Goal: Information Seeking & Learning: Learn about a topic

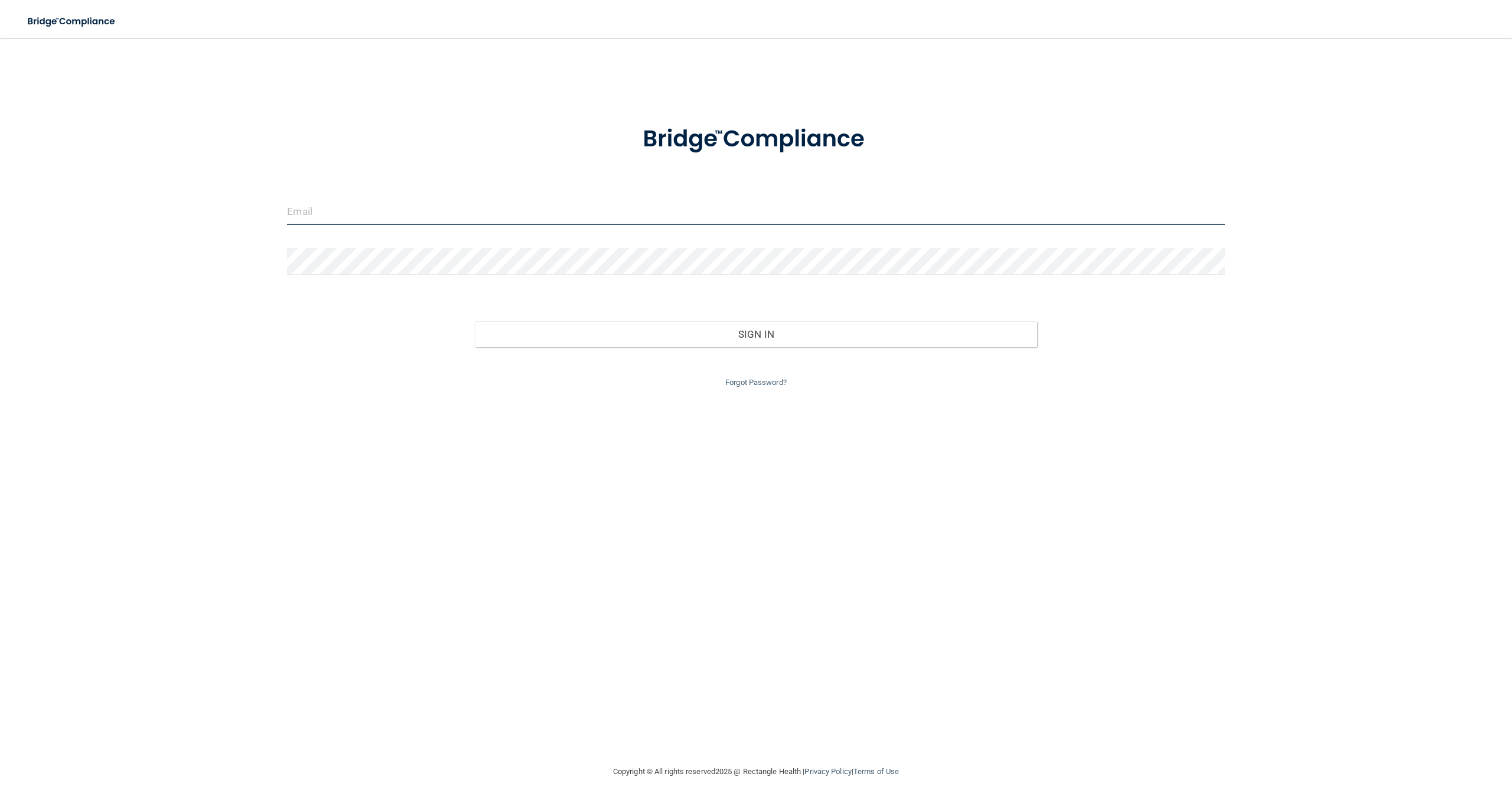
type input "[EMAIL_ADDRESS][DOMAIN_NAME]"
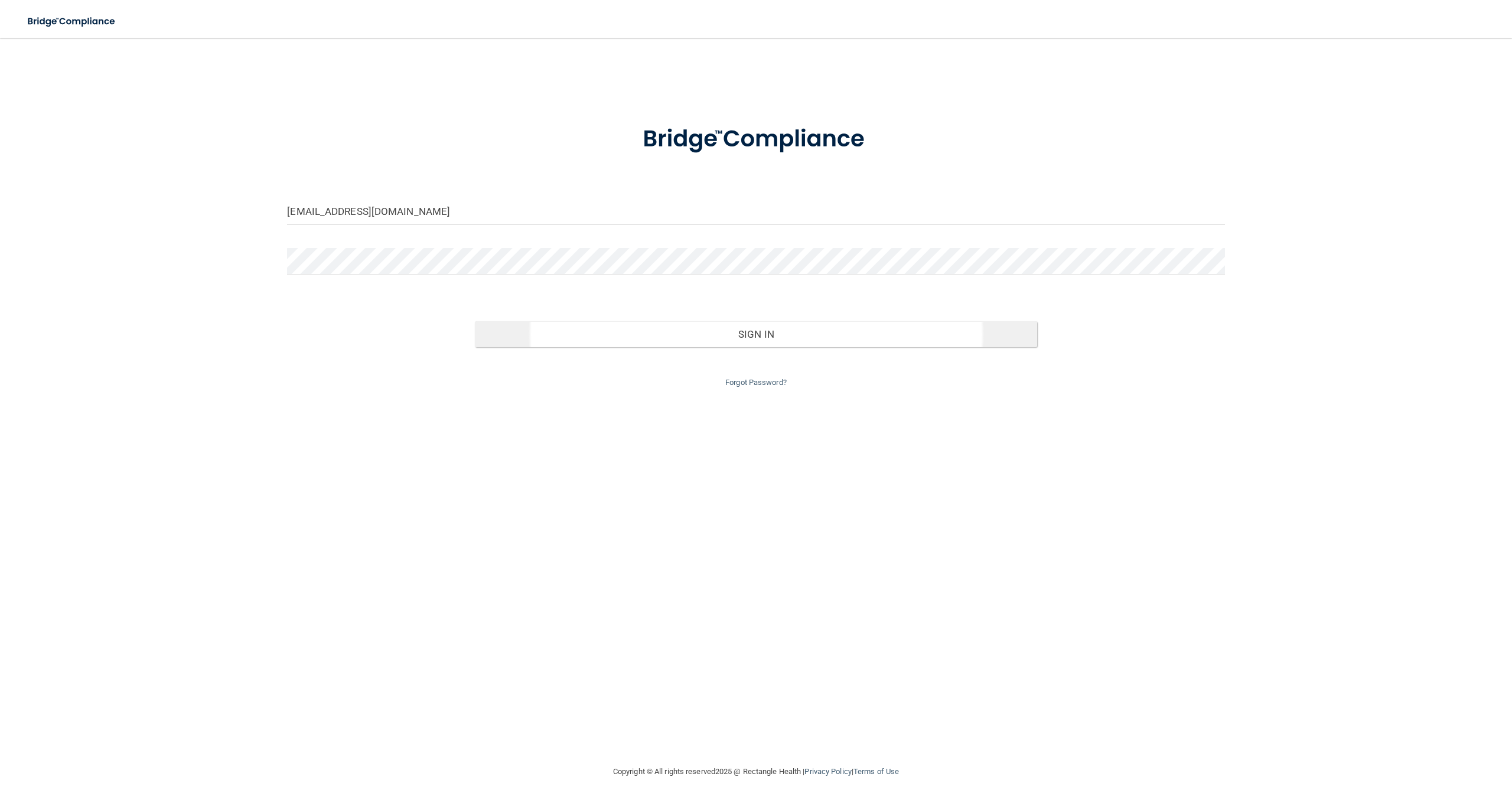
click at [786, 333] on button "Sign In" at bounding box center [756, 334] width 562 height 26
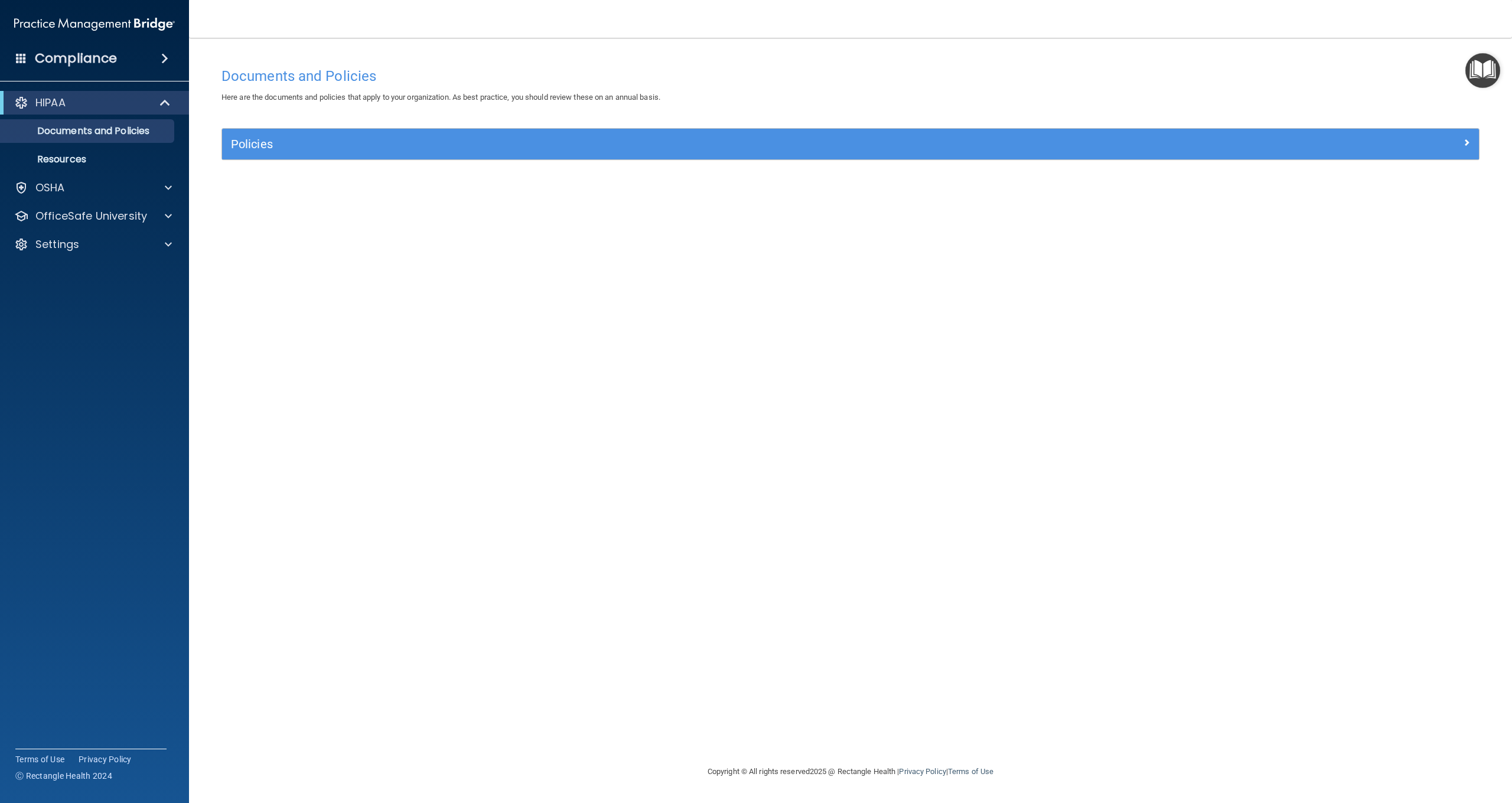
click at [93, 61] on h4 "Compliance" at bounding box center [76, 58] width 82 height 16
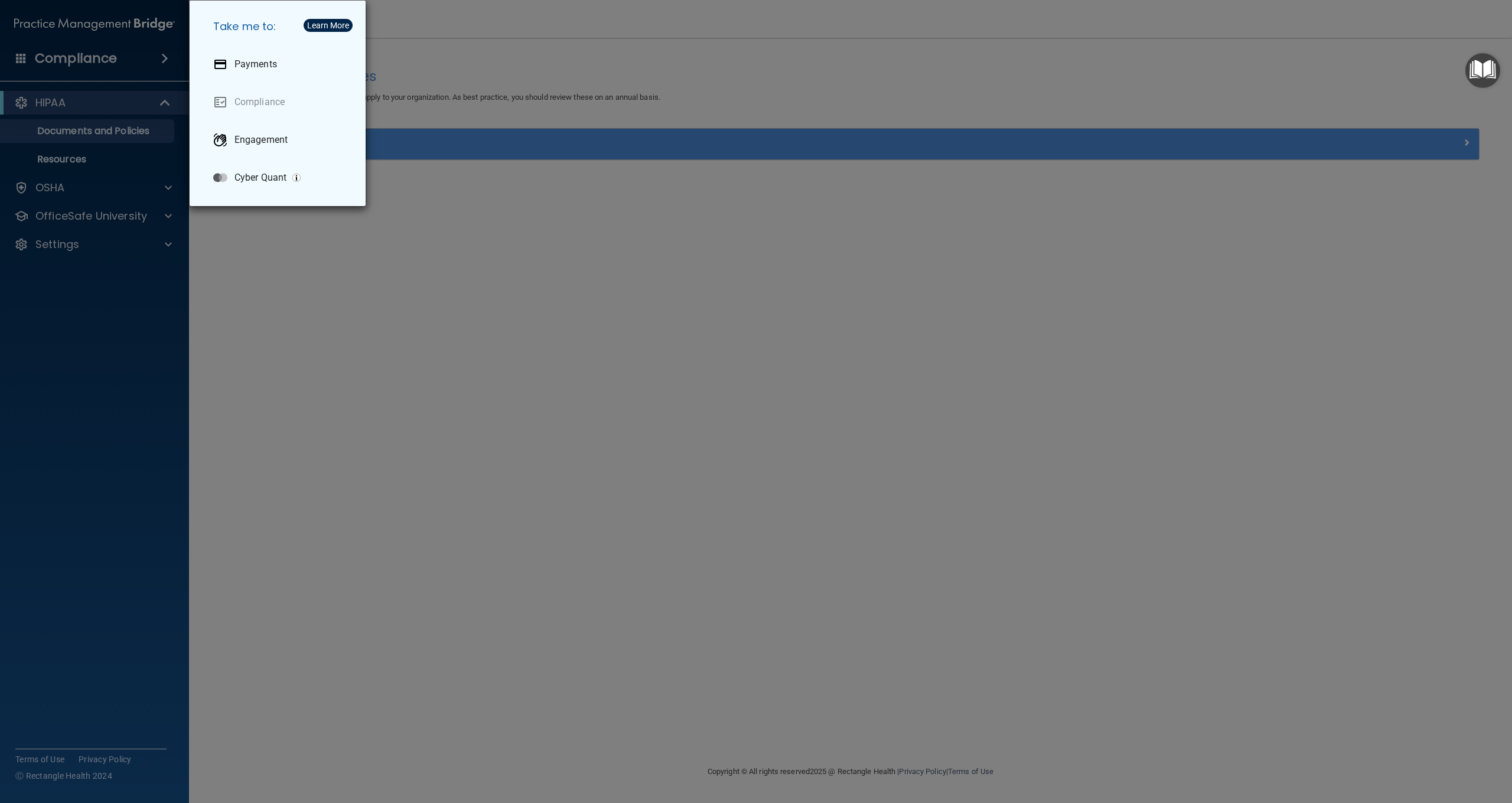
click at [258, 101] on link "Compliance" at bounding box center [280, 102] width 153 height 33
click at [22, 58] on div "Take me to: Payments Compliance Engagement Cyber Quant" at bounding box center [756, 402] width 1512 height 803
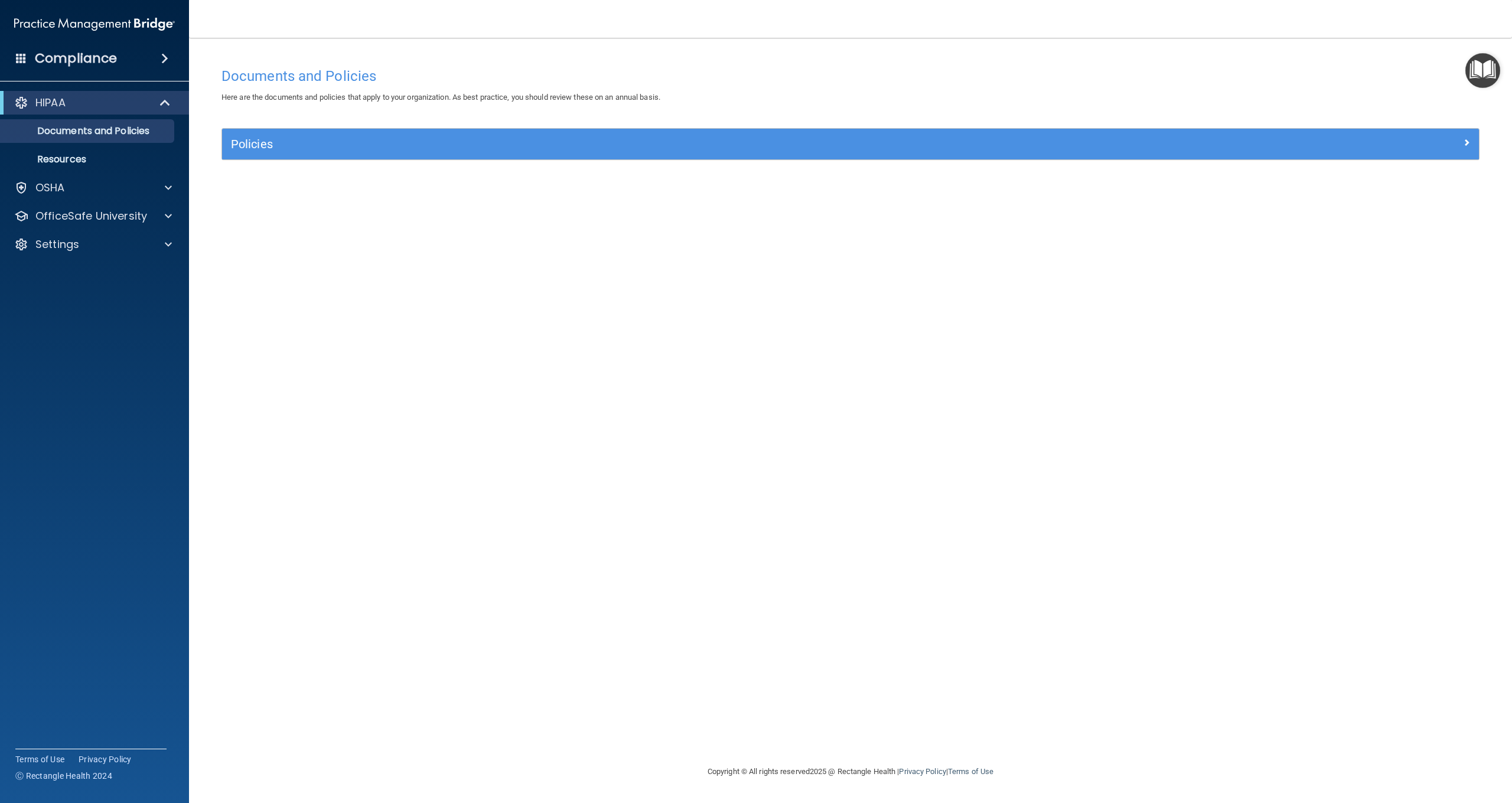
click at [24, 57] on span at bounding box center [21, 58] width 11 height 11
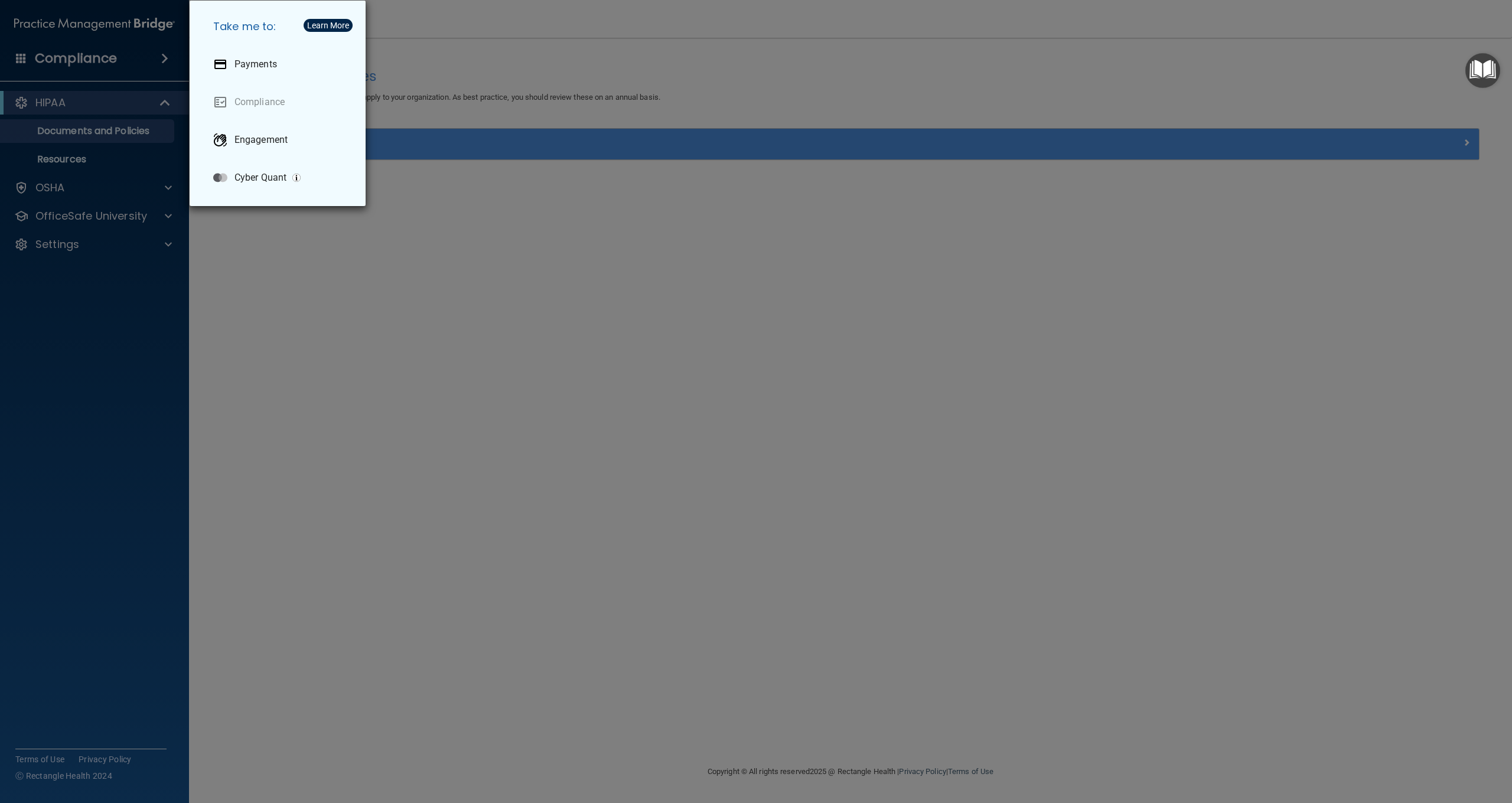
click at [24, 57] on div "Take me to: Payments Compliance Engagement Cyber Quant" at bounding box center [756, 402] width 1512 height 803
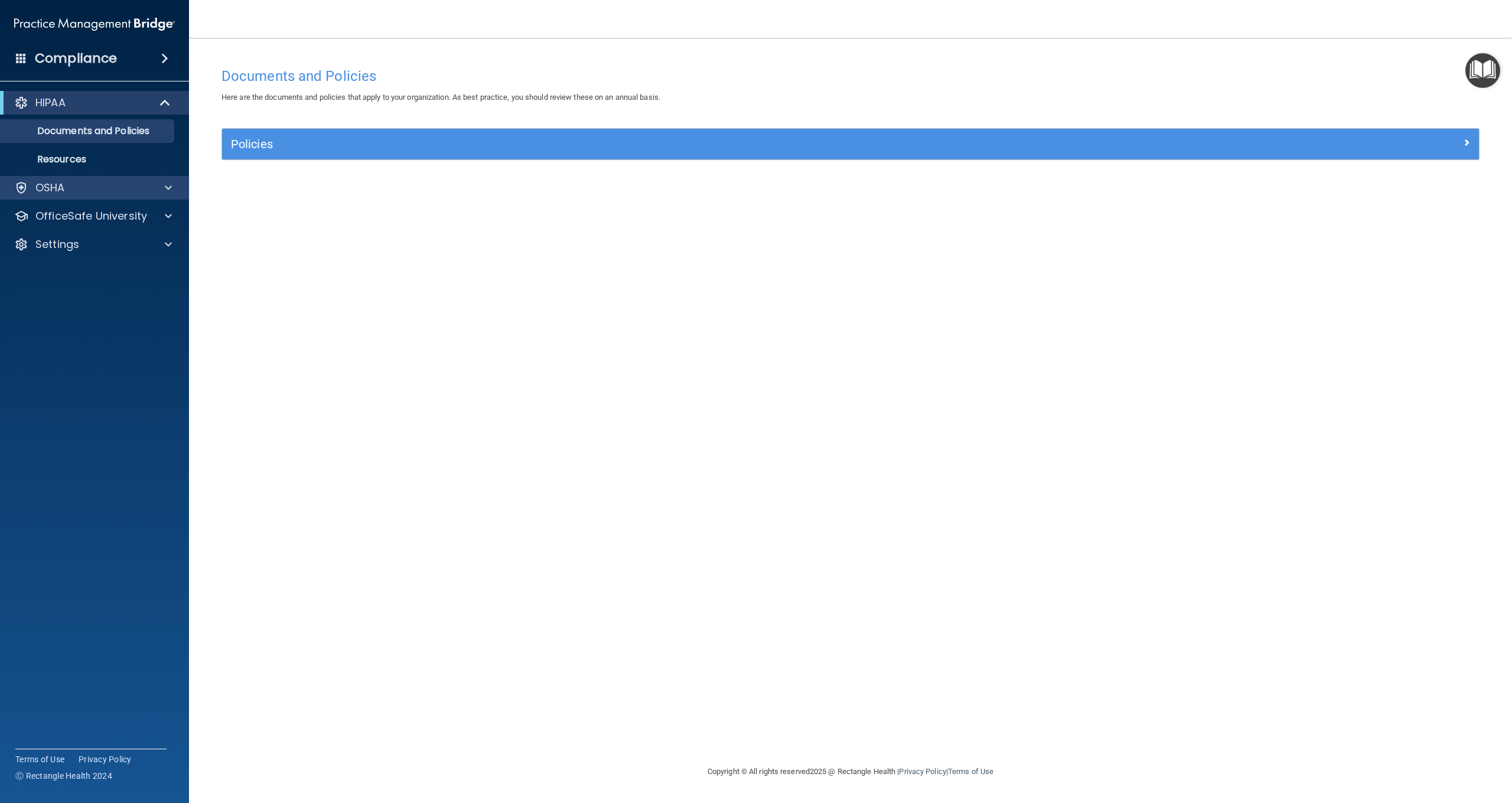
click at [88, 192] on div "OSHA" at bounding box center [78, 187] width 147 height 14
click at [78, 269] on p "OfficeSafe University" at bounding box center [91, 272] width 112 height 14
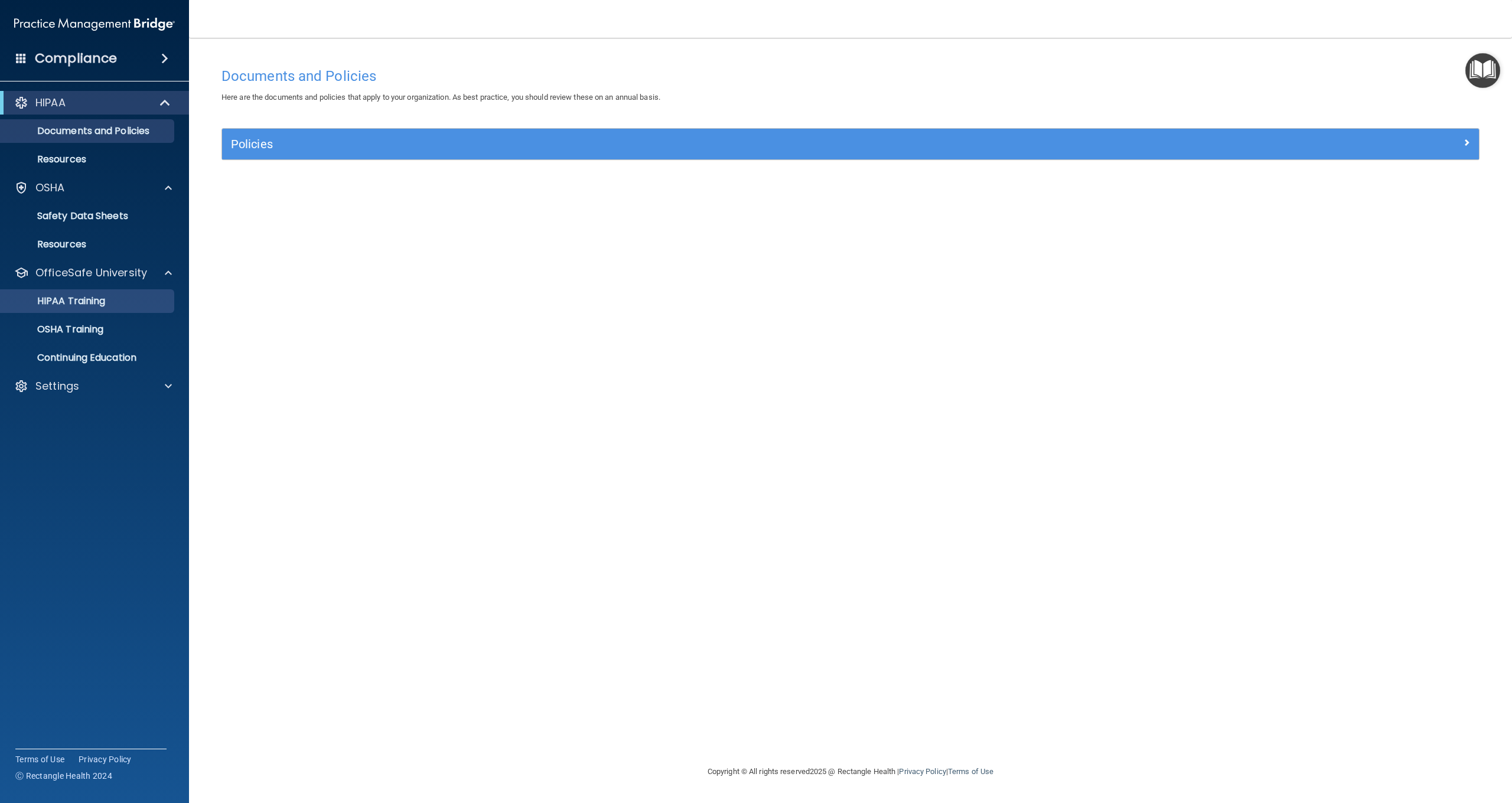
click at [80, 299] on p "HIPAA Training" at bounding box center [57, 301] width 98 height 12
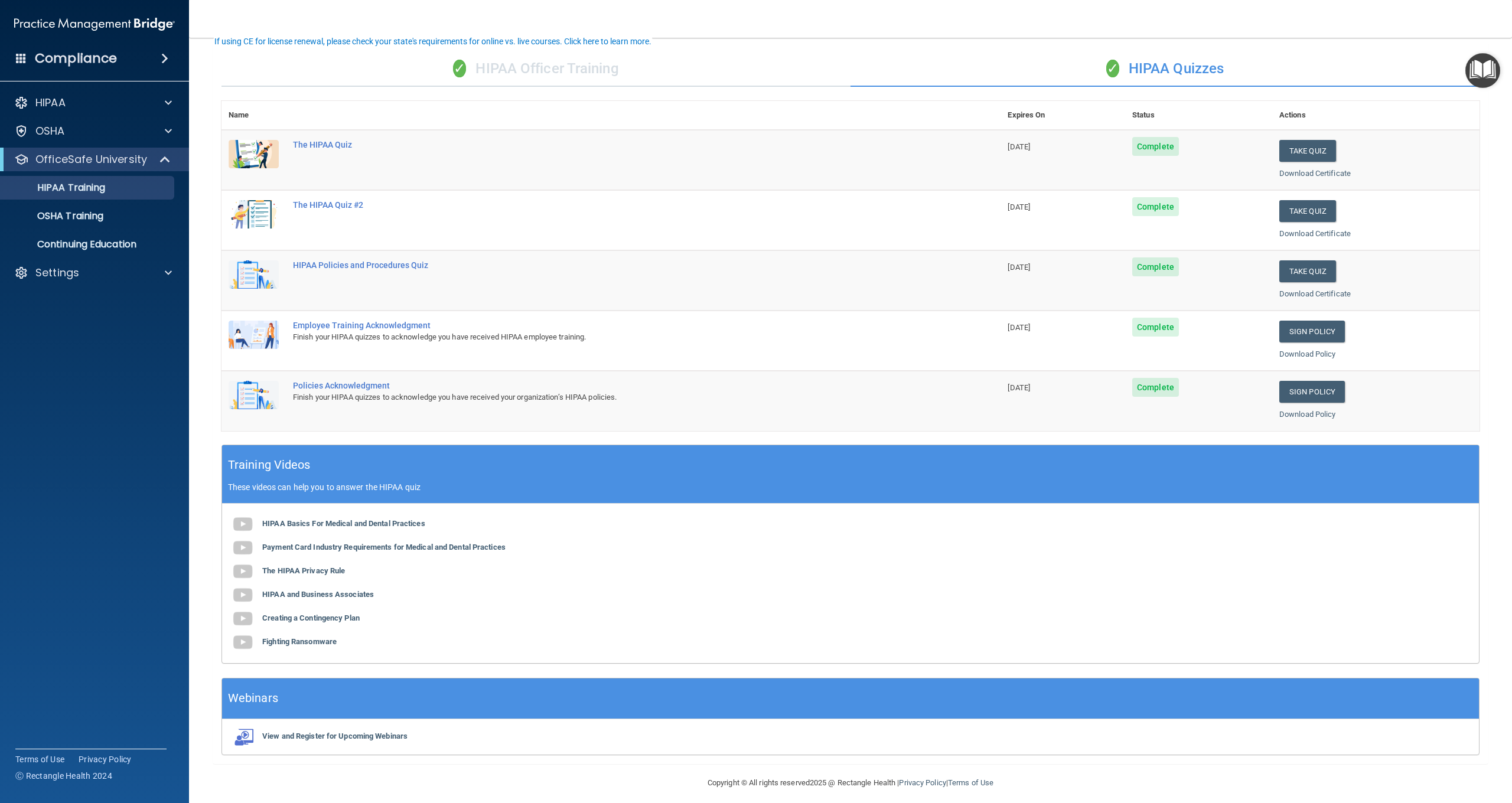
scroll to position [77, 0]
click at [87, 216] on p "OSHA Training" at bounding box center [55, 216] width 96 height 12
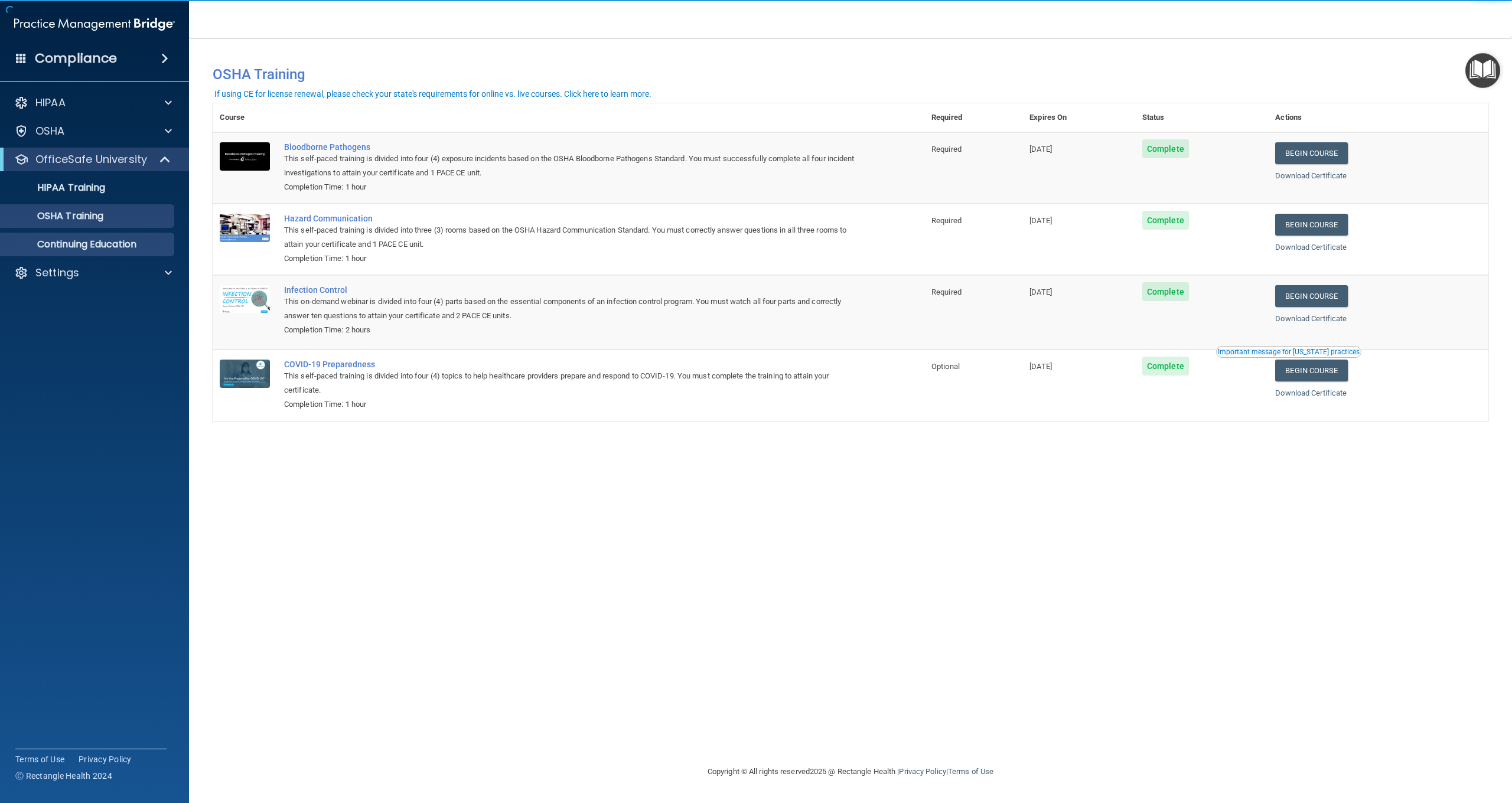
click at [87, 247] on p "Continuing Education" at bounding box center [88, 245] width 161 height 12
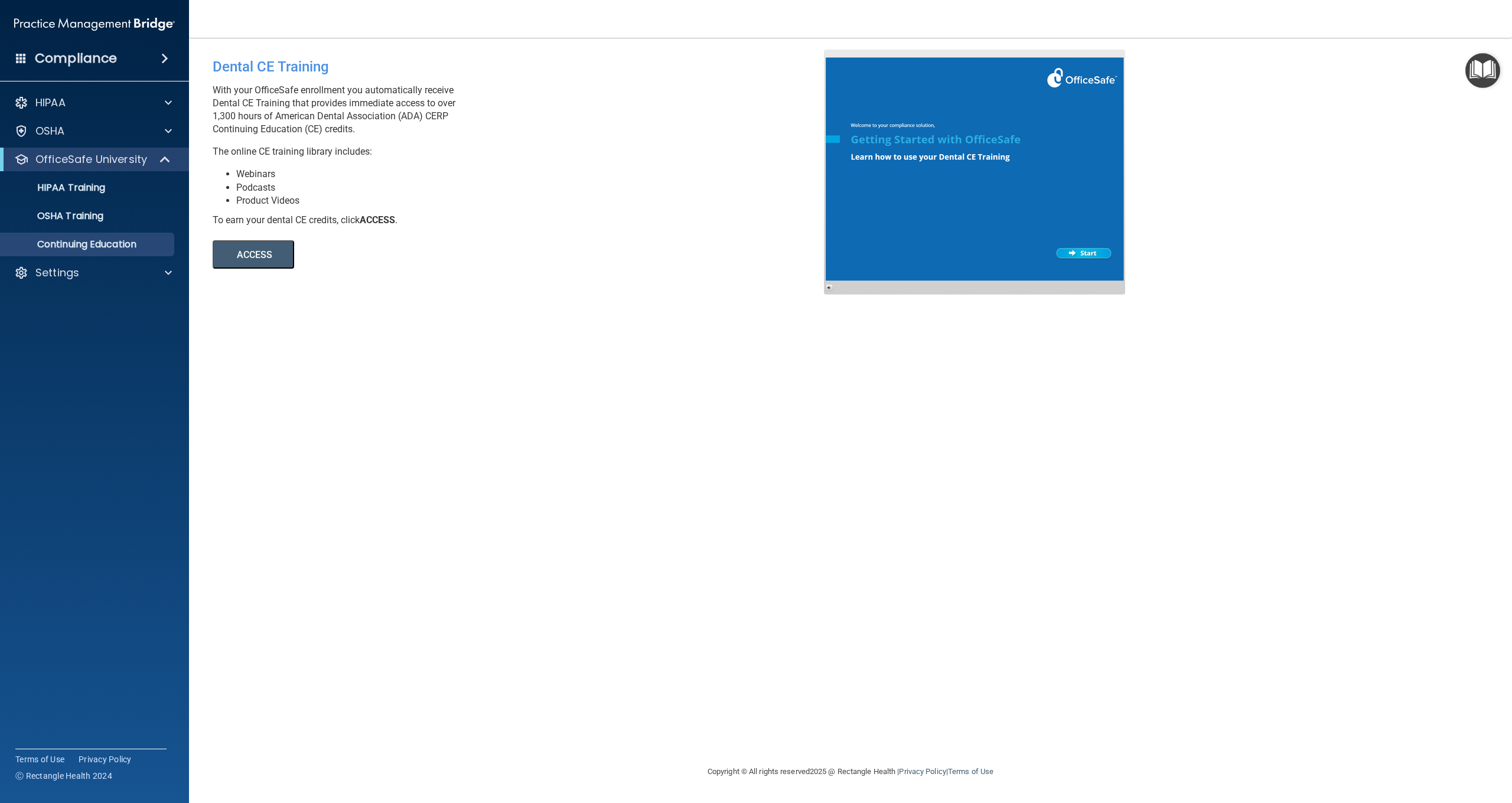
click at [74, 54] on h4 "Compliance" at bounding box center [76, 58] width 82 height 16
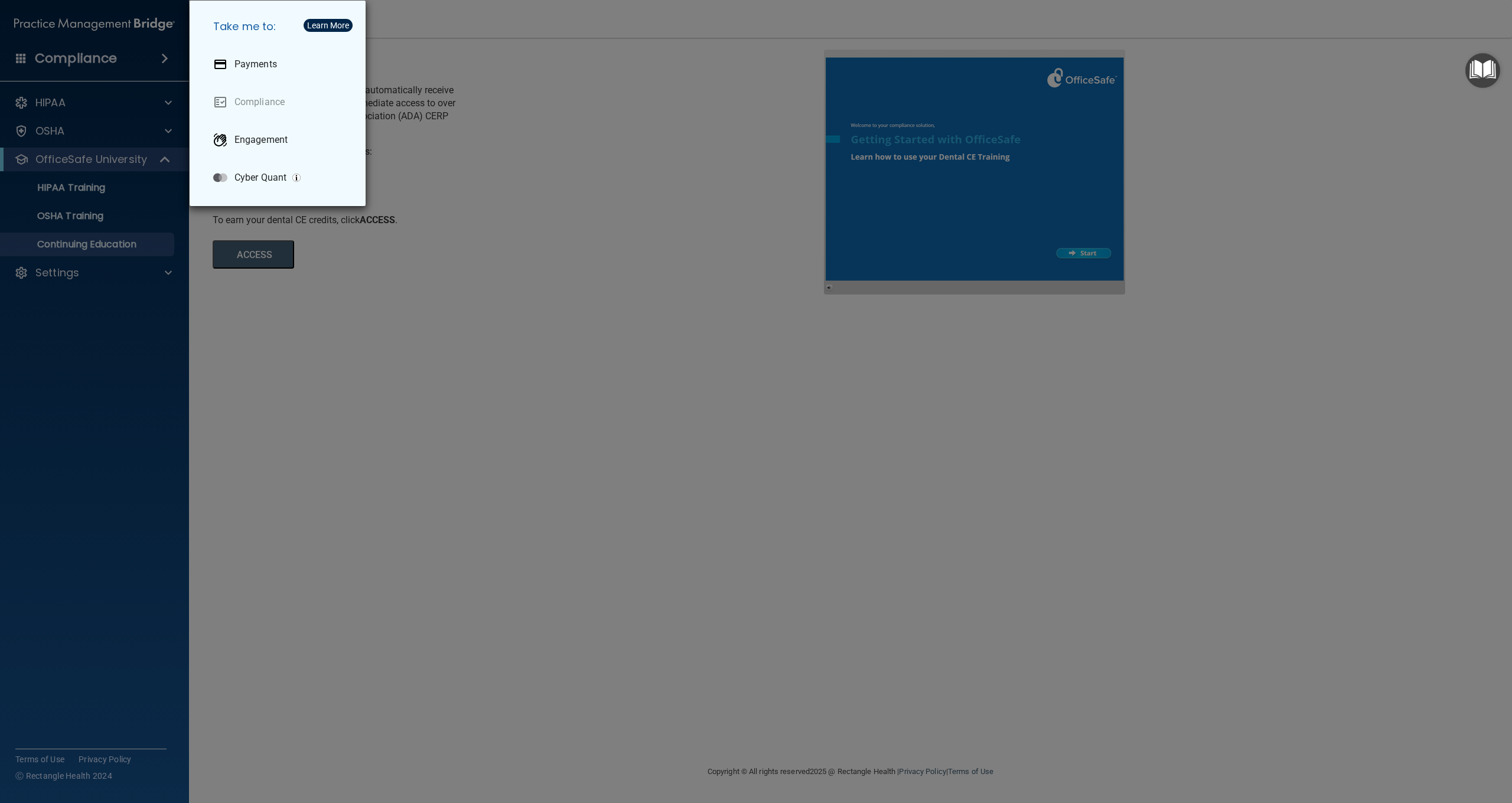
click at [74, 54] on div "Take me to: Payments Compliance Engagement Cyber Quant" at bounding box center [756, 402] width 1512 height 803
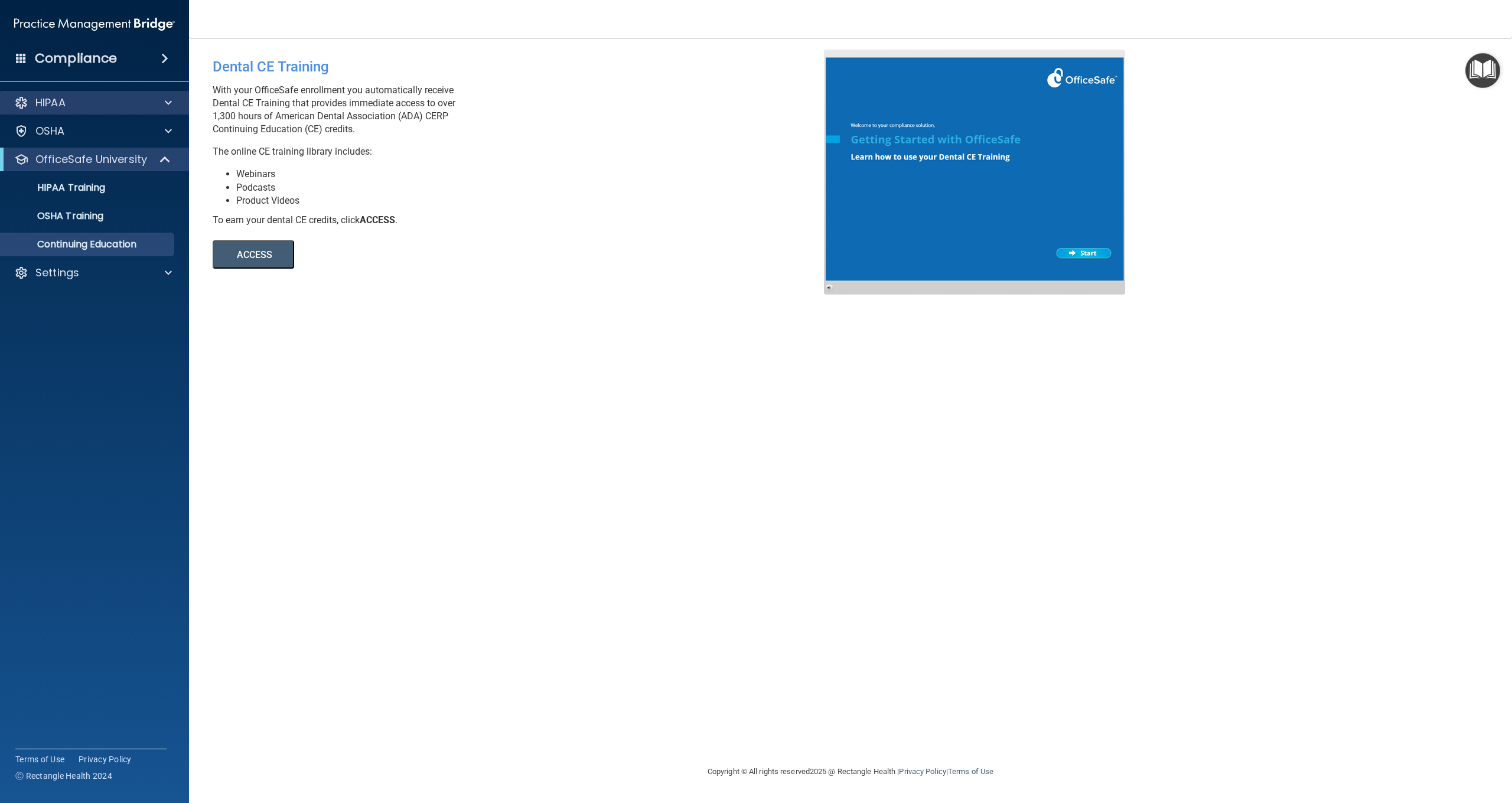
click at [65, 103] on p "HIPAA" at bounding box center [51, 102] width 30 height 14
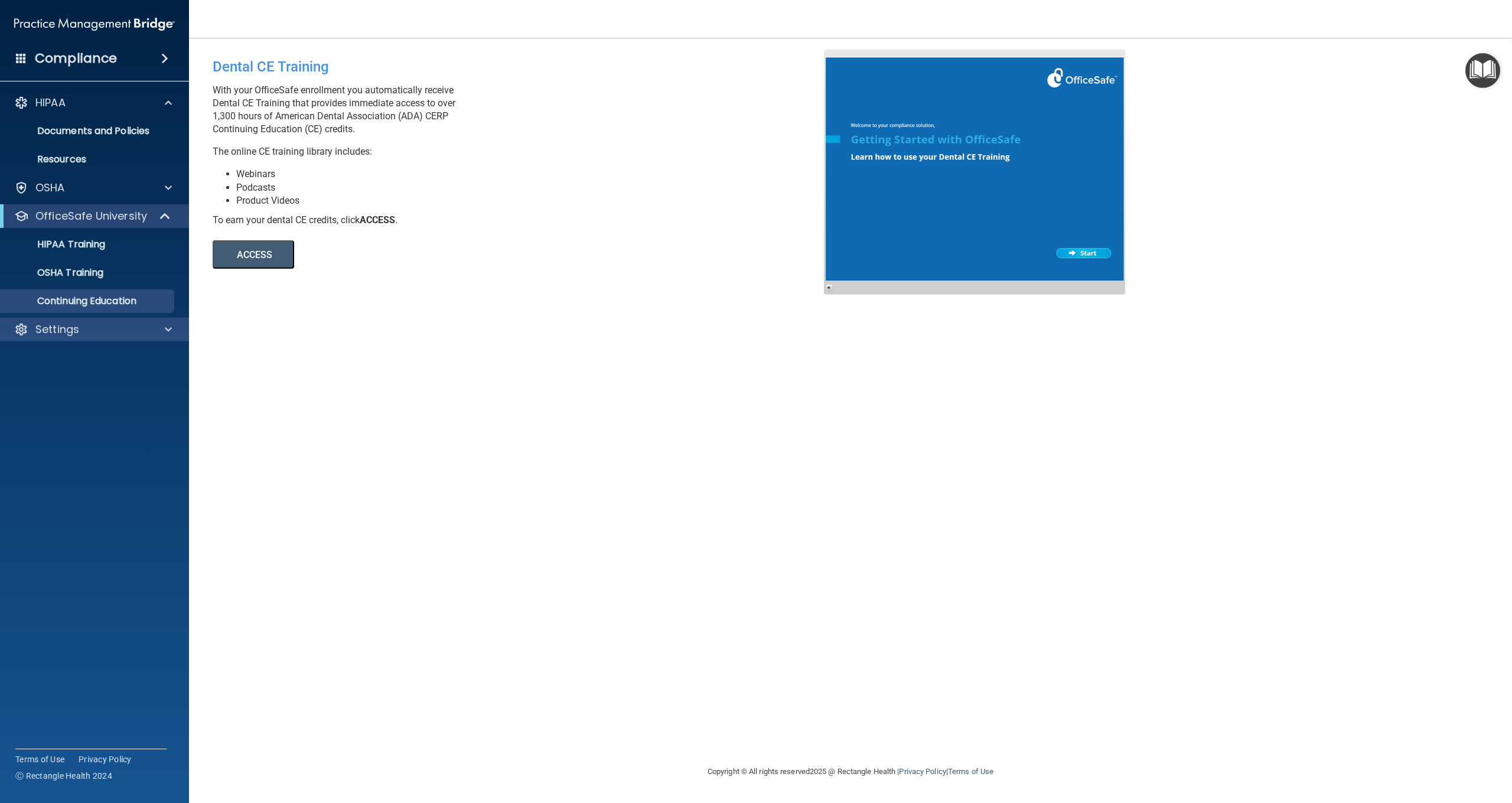
click at [62, 335] on p "Settings" at bounding box center [57, 329] width 43 height 14
click at [63, 357] on p "My Account" at bounding box center [88, 358] width 161 height 12
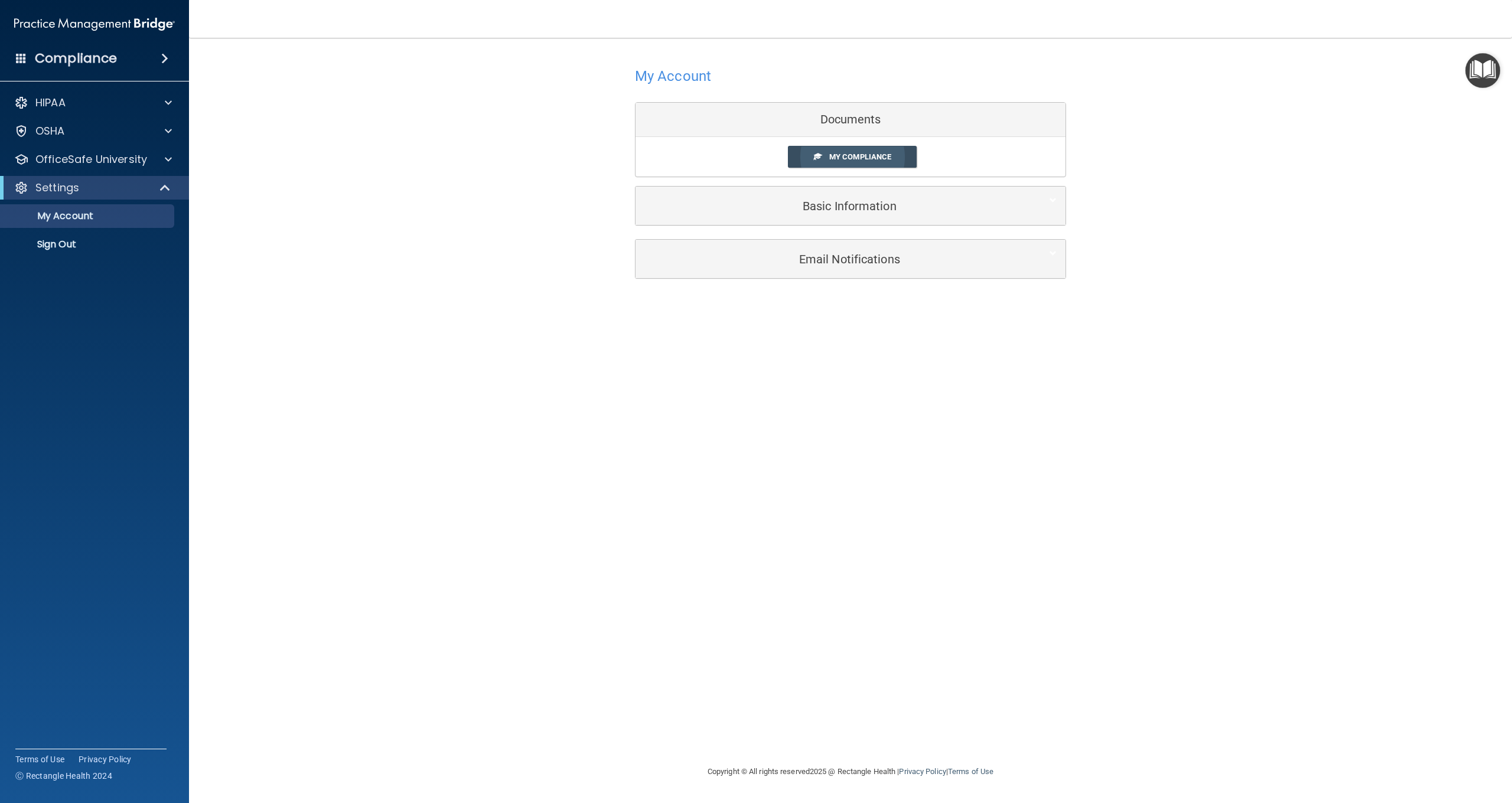
click at [829, 157] on span "My Compliance" at bounding box center [860, 157] width 62 height 9
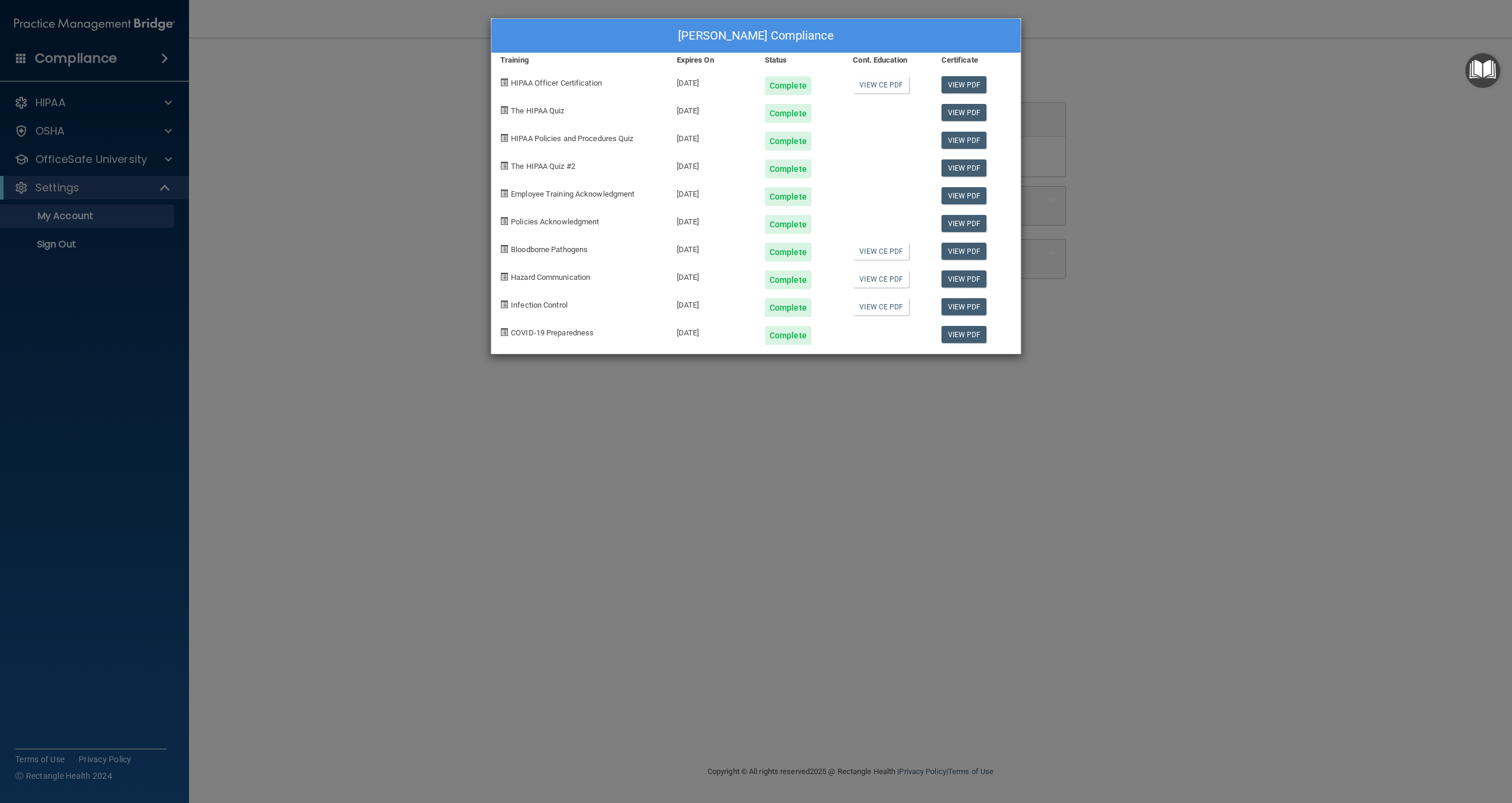
click at [78, 220] on div "Gail Raether's Compliance Training Expires On Status Cont. Education Certificat…" at bounding box center [756, 402] width 1512 height 803
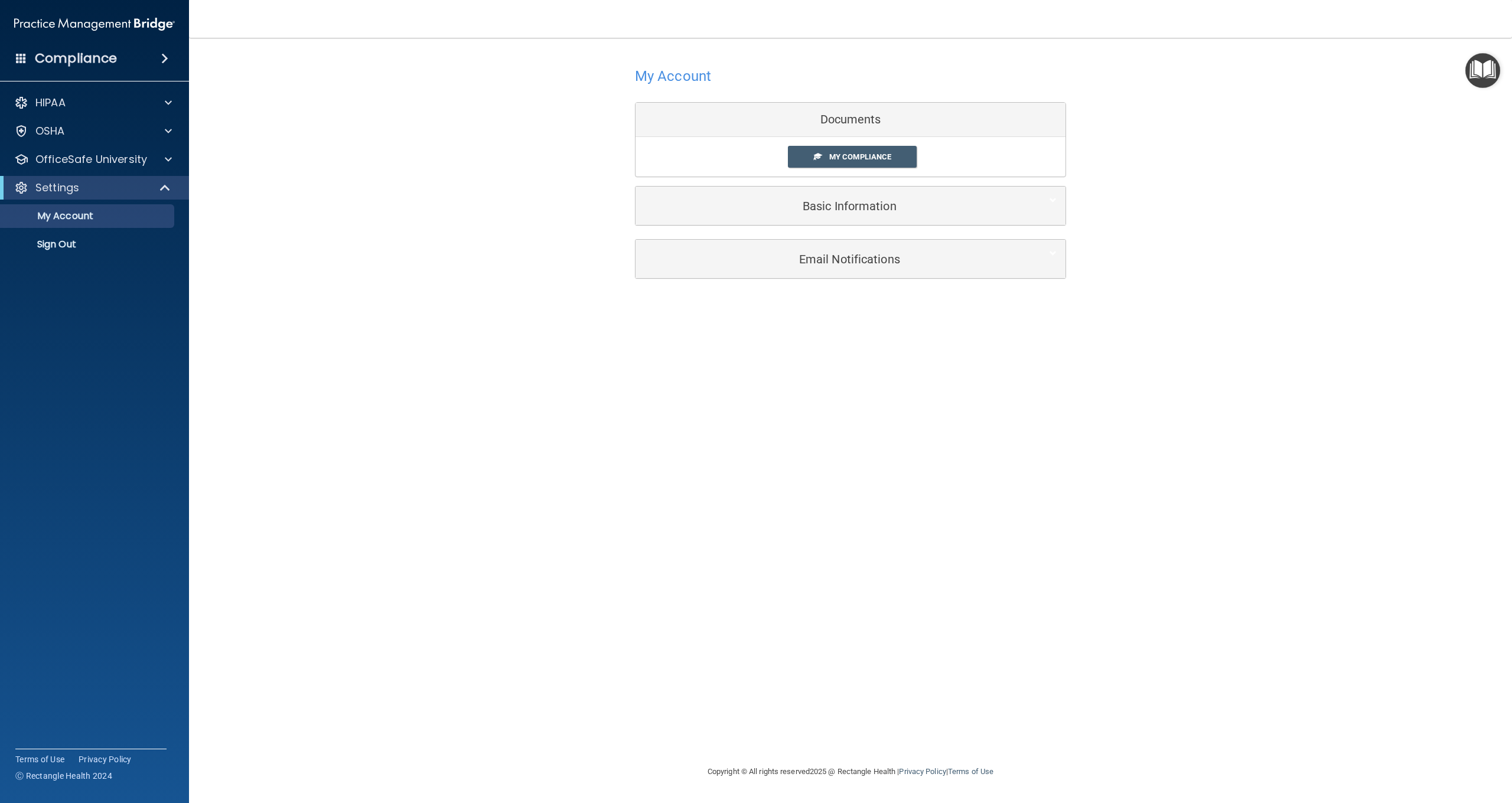
click at [842, 263] on h5 "Email Notifications" at bounding box center [832, 259] width 376 height 13
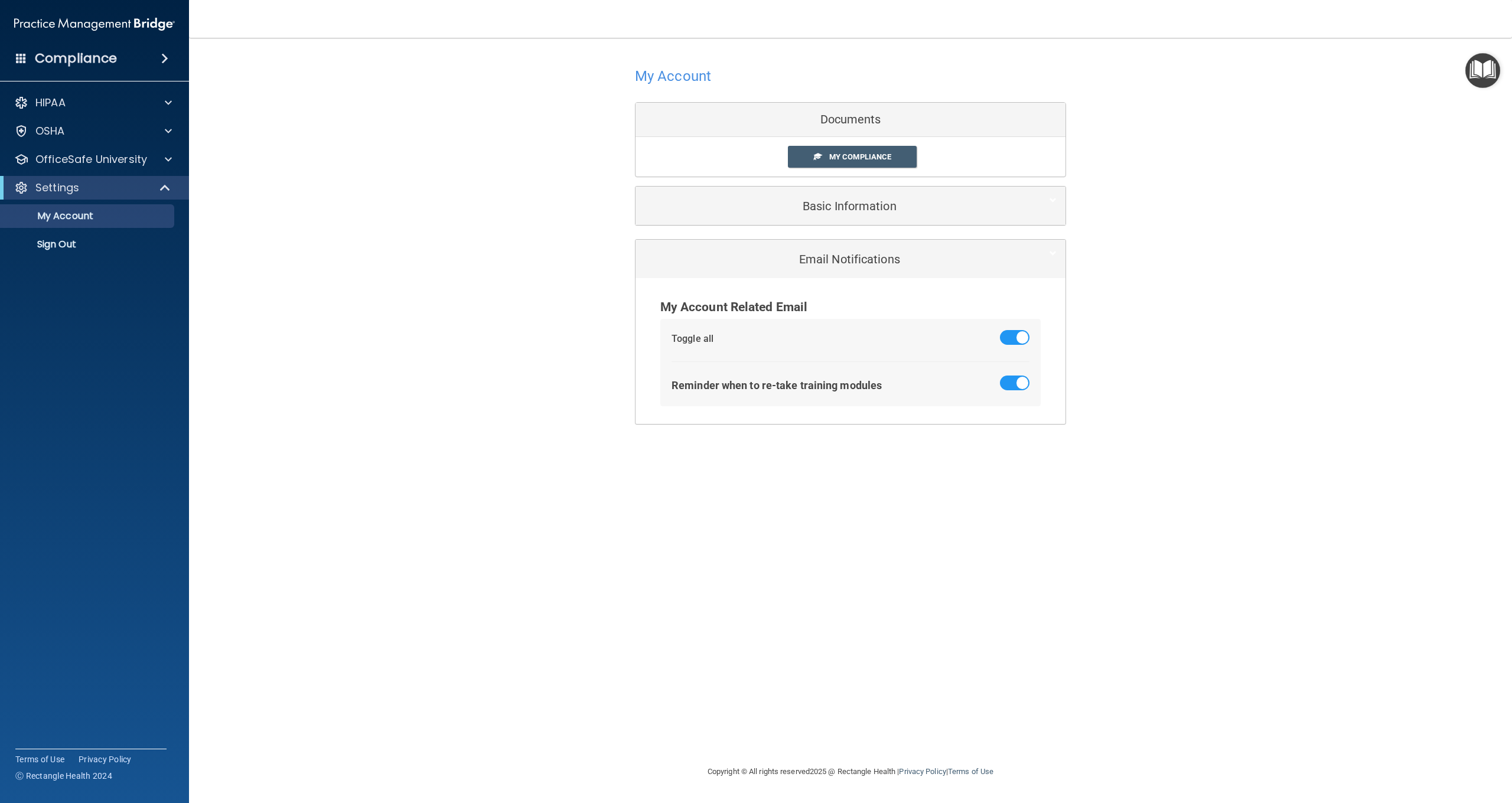
click at [820, 210] on h5 "Basic Information" at bounding box center [832, 206] width 376 height 13
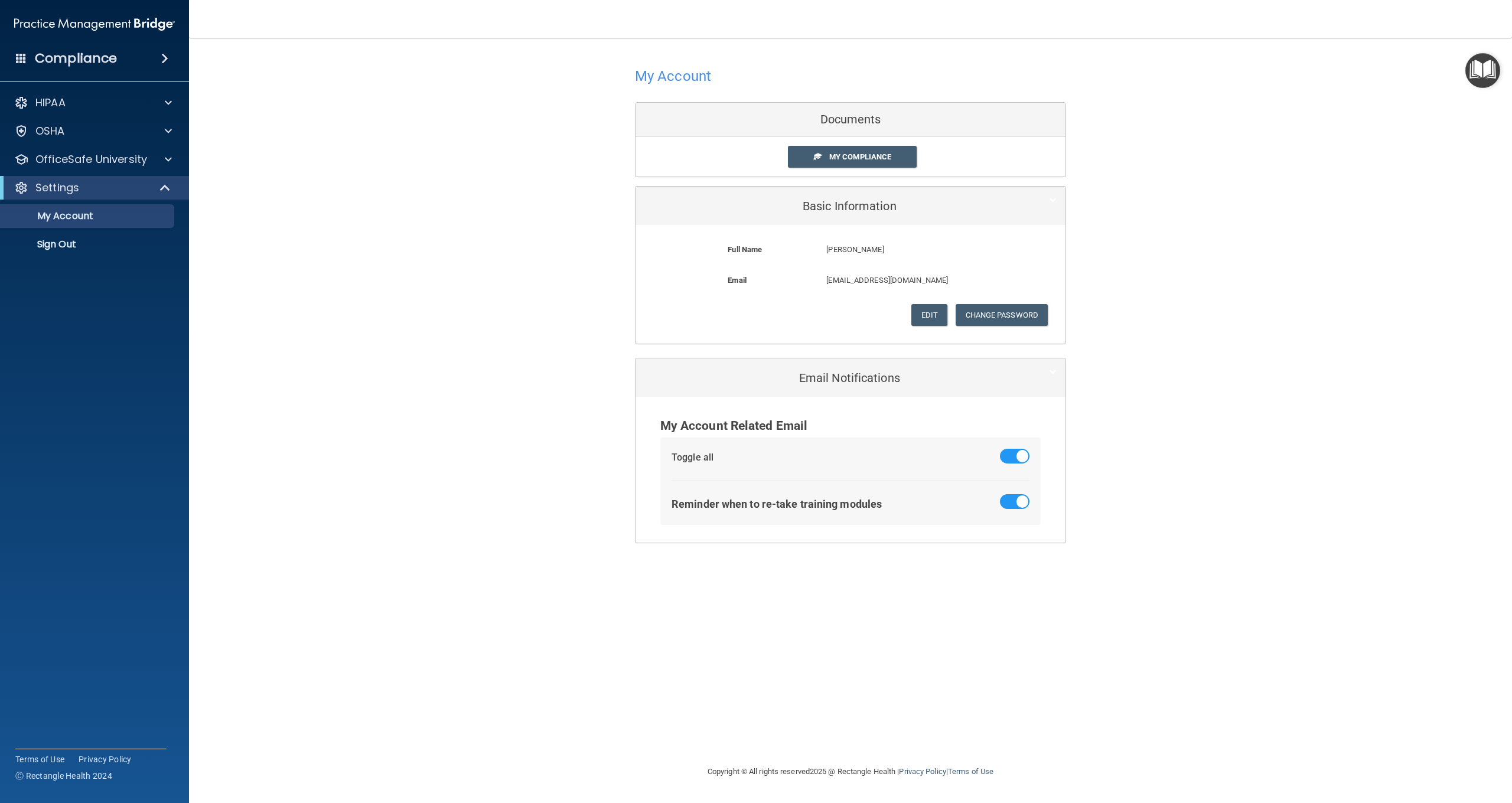
click at [55, 58] on h4 "Compliance" at bounding box center [76, 58] width 82 height 16
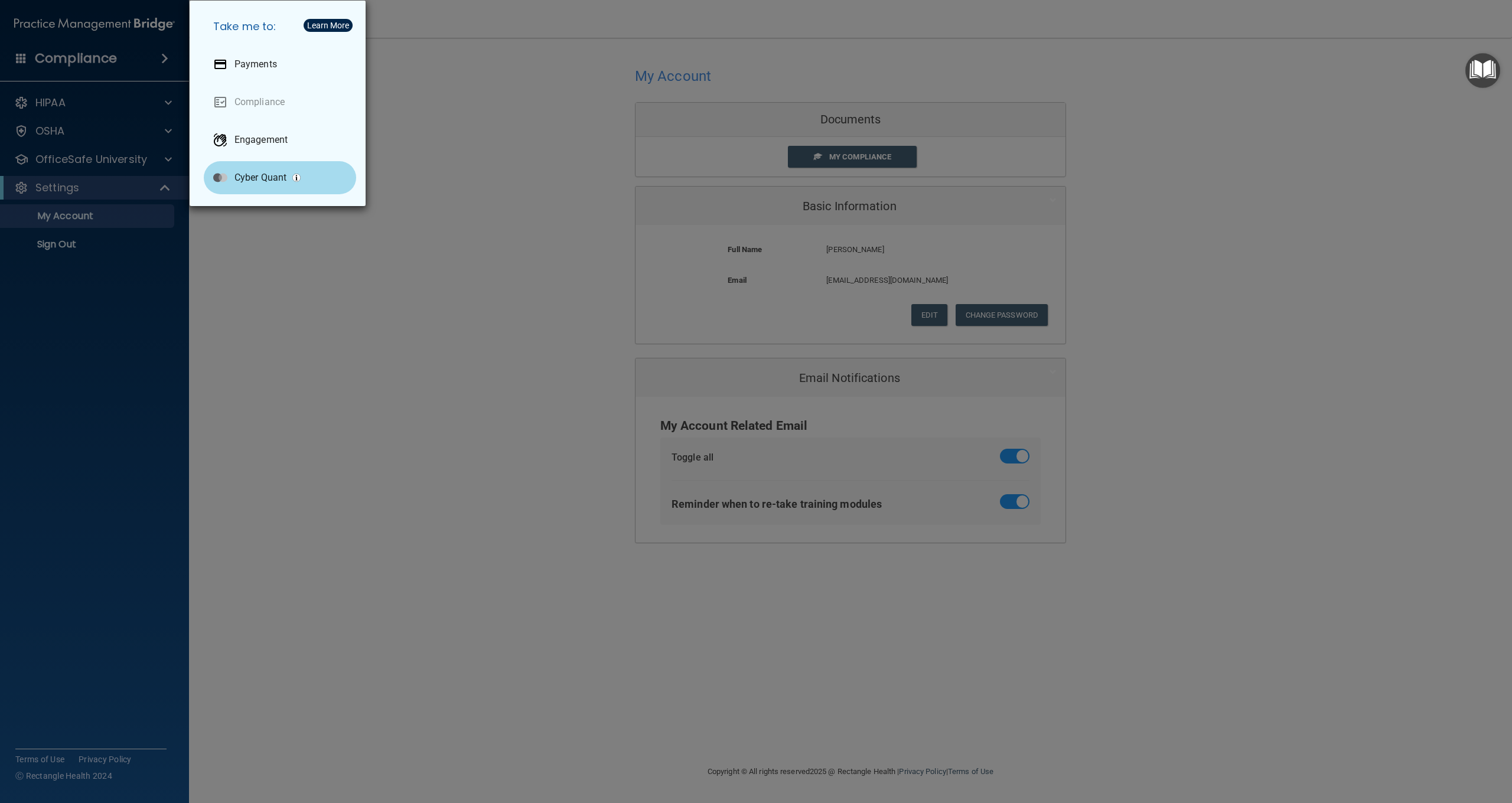
click at [288, 180] on div "Cyber Quant" at bounding box center [280, 177] width 153 height 33
